Goal: Task Accomplishment & Management: Use online tool/utility

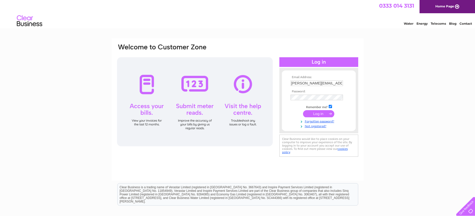
click at [320, 112] on input "submit" at bounding box center [318, 113] width 31 height 7
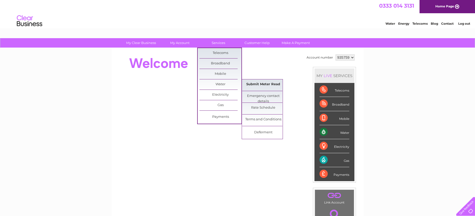
click at [253, 86] on link "Submit Meter Read" at bounding box center [263, 84] width 42 height 10
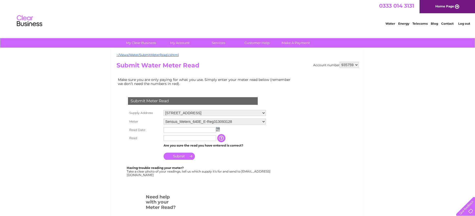
click at [218, 128] on img at bounding box center [218, 129] width 4 height 4
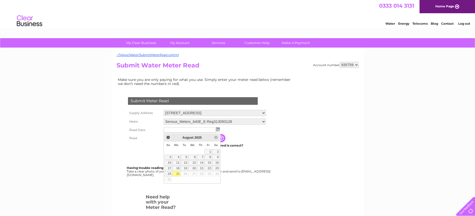
click at [178, 173] on link "25" at bounding box center [176, 173] width 8 height 5
type input "2025/08/25"
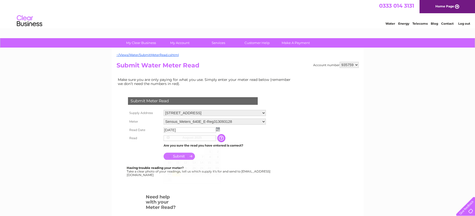
scroll to position [0, 0]
click at [181, 139] on input "text" at bounding box center [189, 138] width 53 height 6
type input "000725"
click at [183, 157] on input "Submit" at bounding box center [178, 156] width 31 height 7
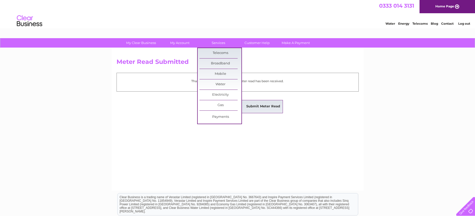
click at [246, 104] on link "Submit Meter Read" at bounding box center [263, 106] width 42 height 10
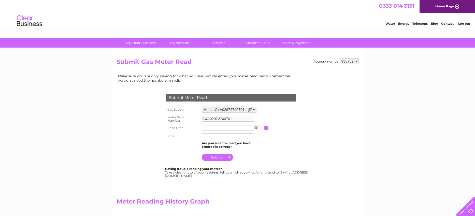
click at [256, 127] on img at bounding box center [256, 127] width 4 height 4
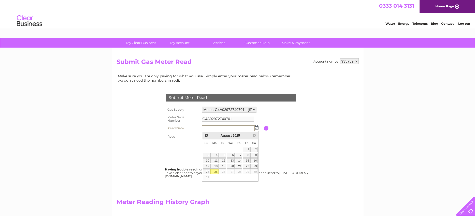
click at [216, 172] on link "25" at bounding box center [214, 171] width 8 height 5
type input "[DATE]"
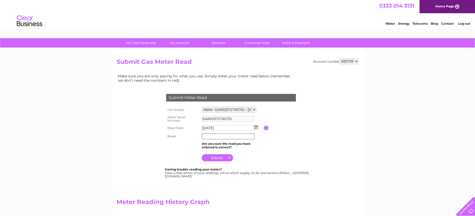
click at [214, 135] on input "text" at bounding box center [228, 136] width 53 height 6
type input "23794"
click at [219, 156] on input "submit" at bounding box center [217, 157] width 31 height 7
